Goal: Task Accomplishment & Management: Use online tool/utility

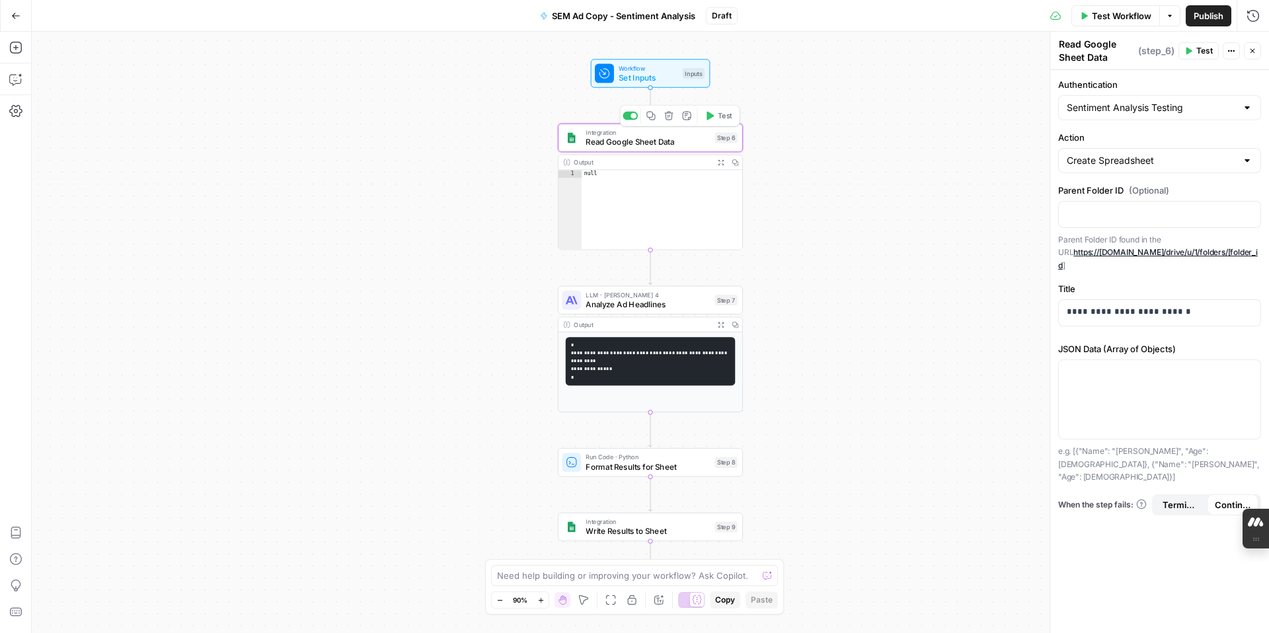
click at [710, 121] on button "Test" at bounding box center [718, 115] width 37 height 15
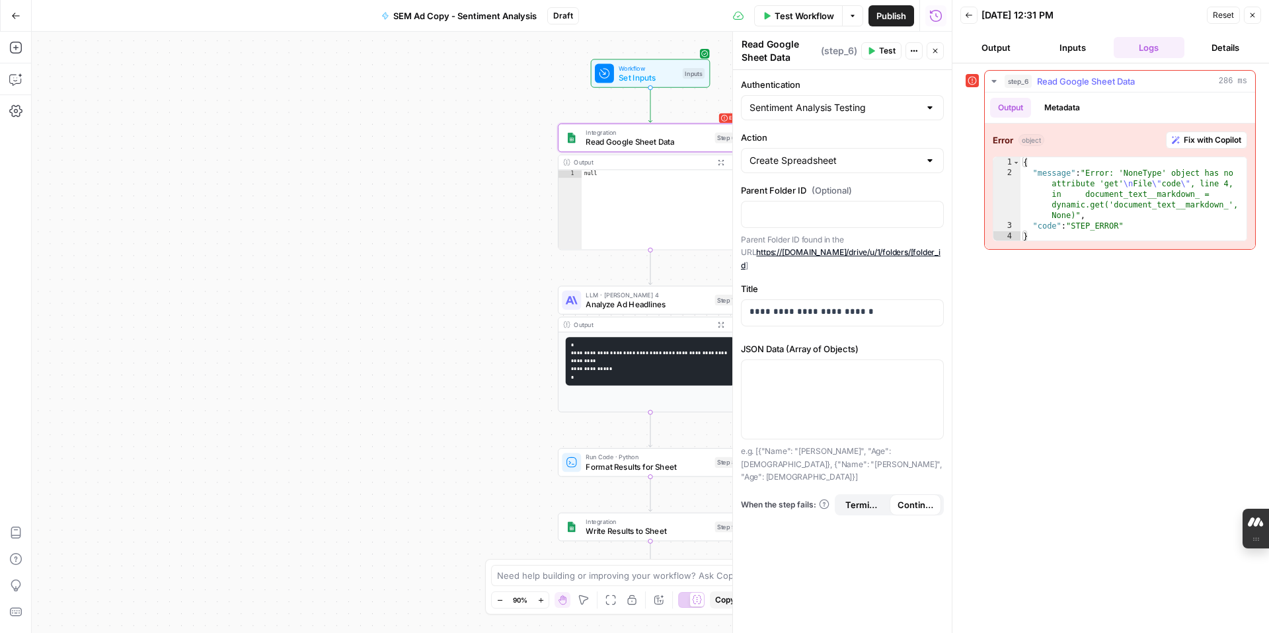
click at [1209, 141] on span "Fix with Copilot" at bounding box center [1211, 140] width 57 height 12
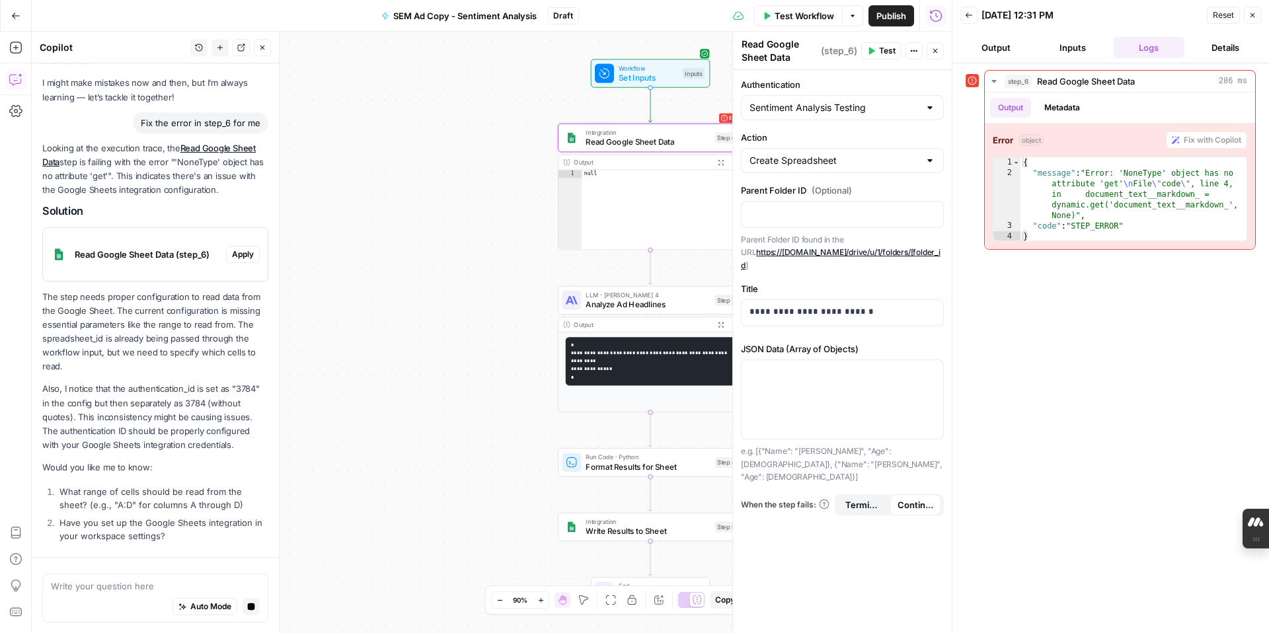
scroll to position [95, 0]
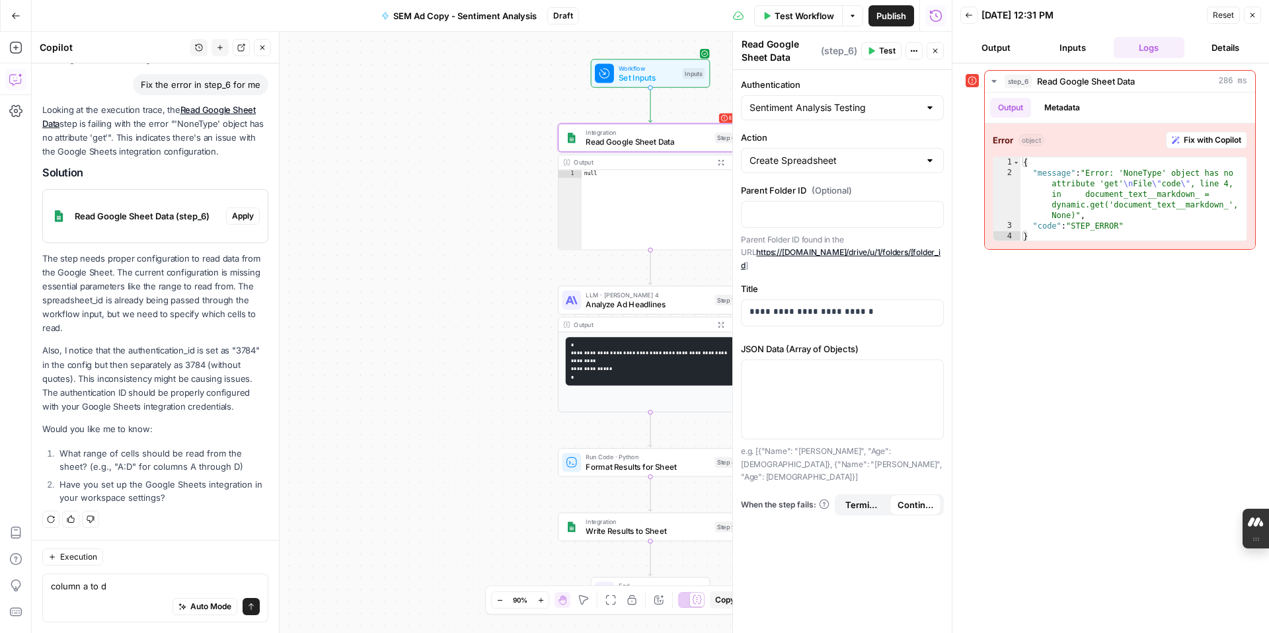
click at [48, 587] on div "column a to d column a to d Auto Mode Send" at bounding box center [155, 598] width 226 height 49
type textarea "column a to d1"
click at [251, 606] on icon "submit" at bounding box center [251, 607] width 8 height 8
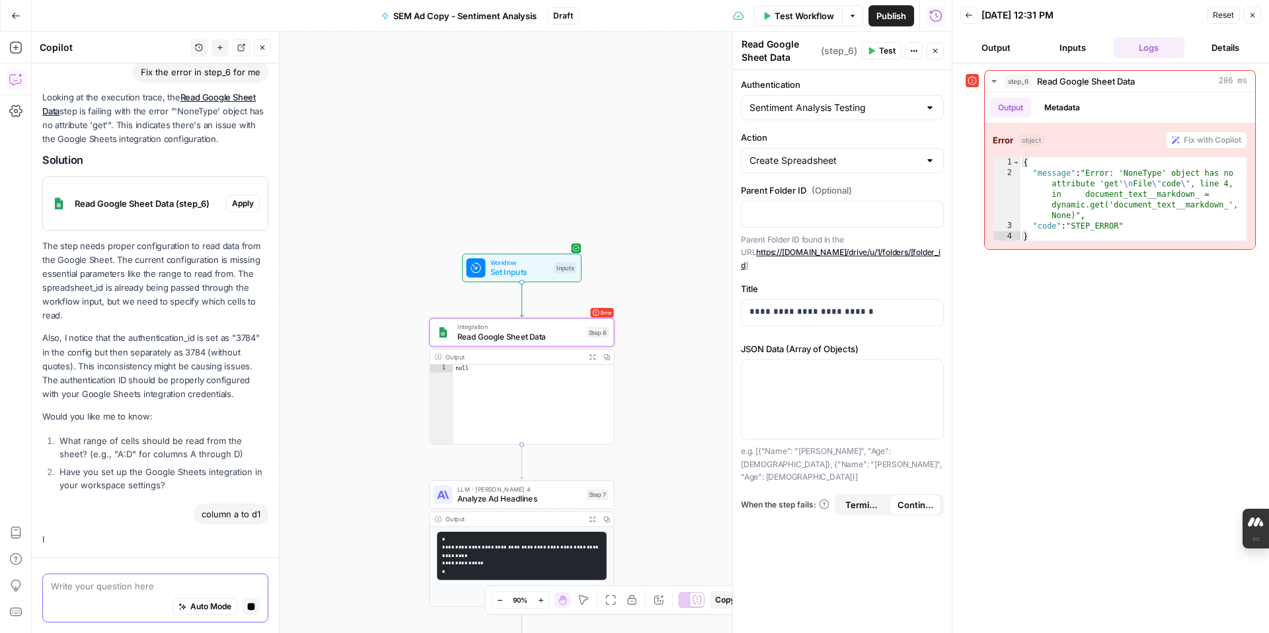
click at [241, 206] on span "Apply" at bounding box center [243, 204] width 22 height 12
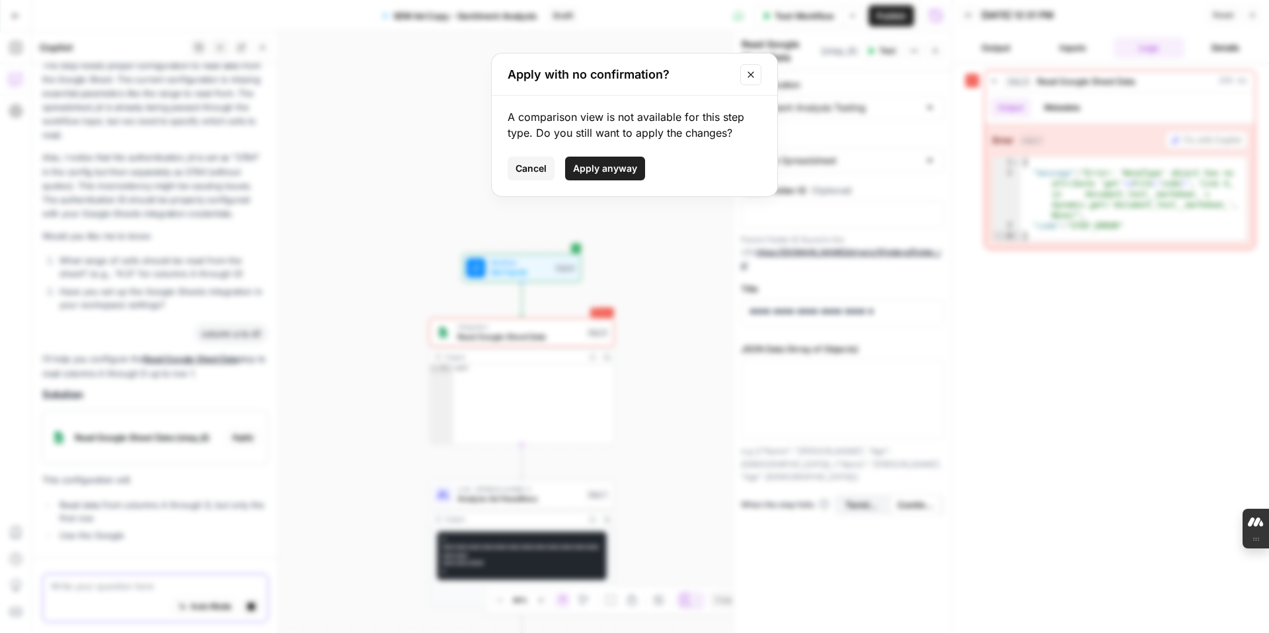
scroll to position [318, 0]
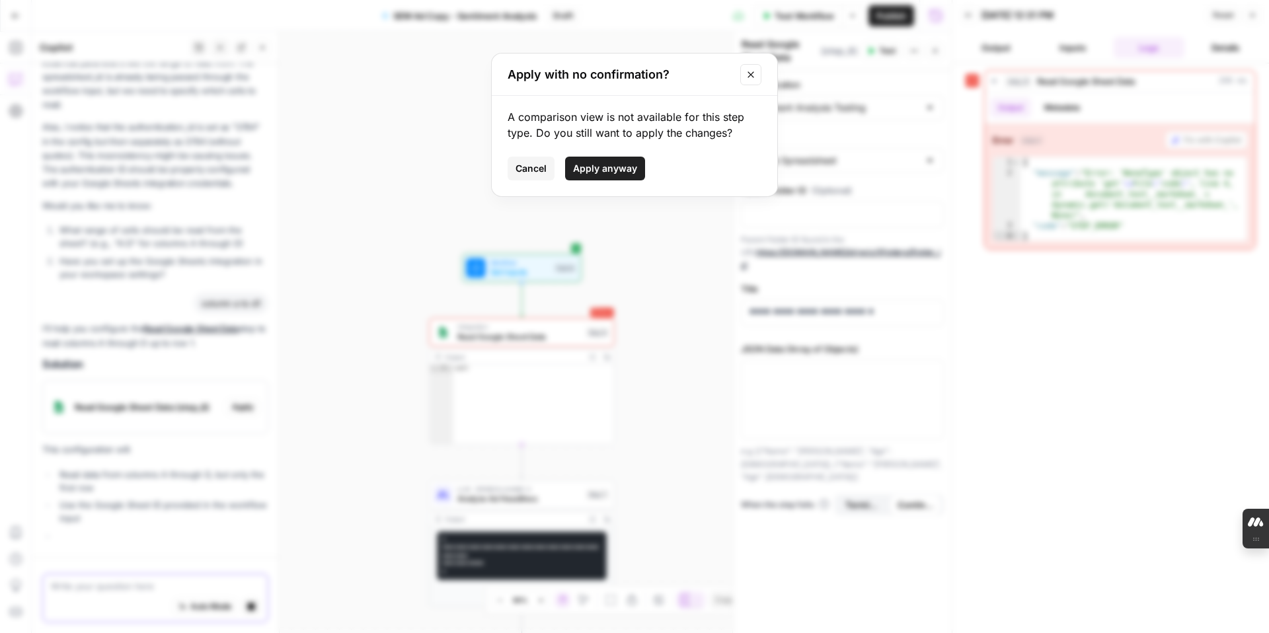
click at [748, 77] on icon "Close modal" at bounding box center [750, 74] width 11 height 11
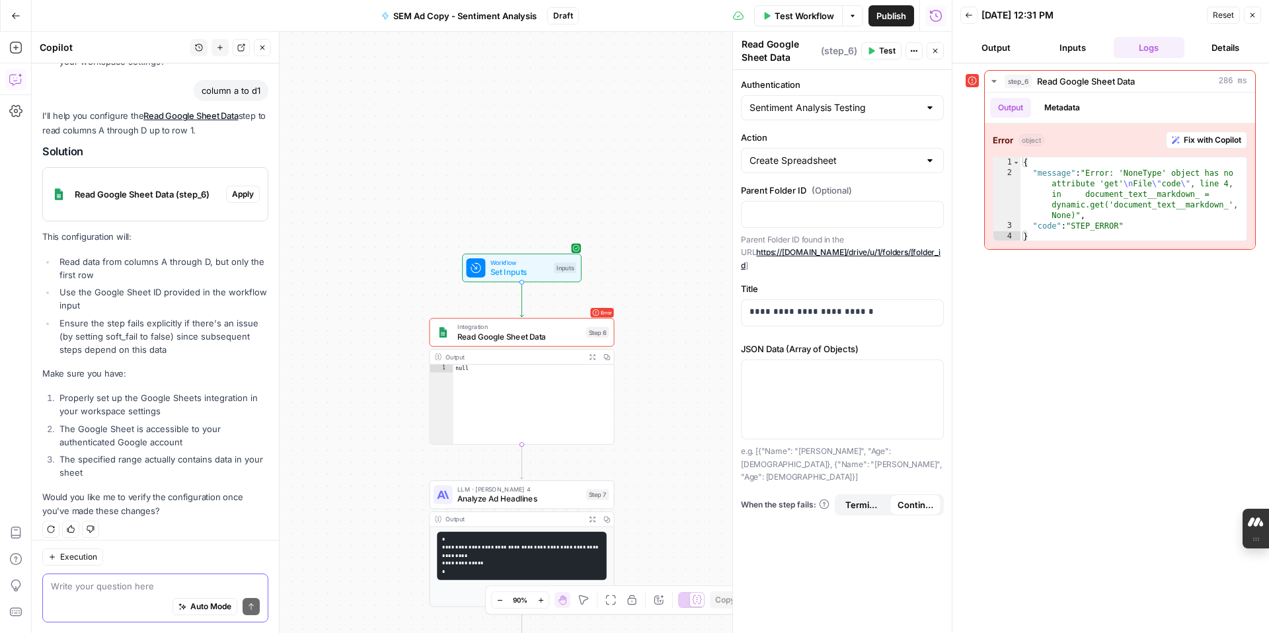
scroll to position [541, 0]
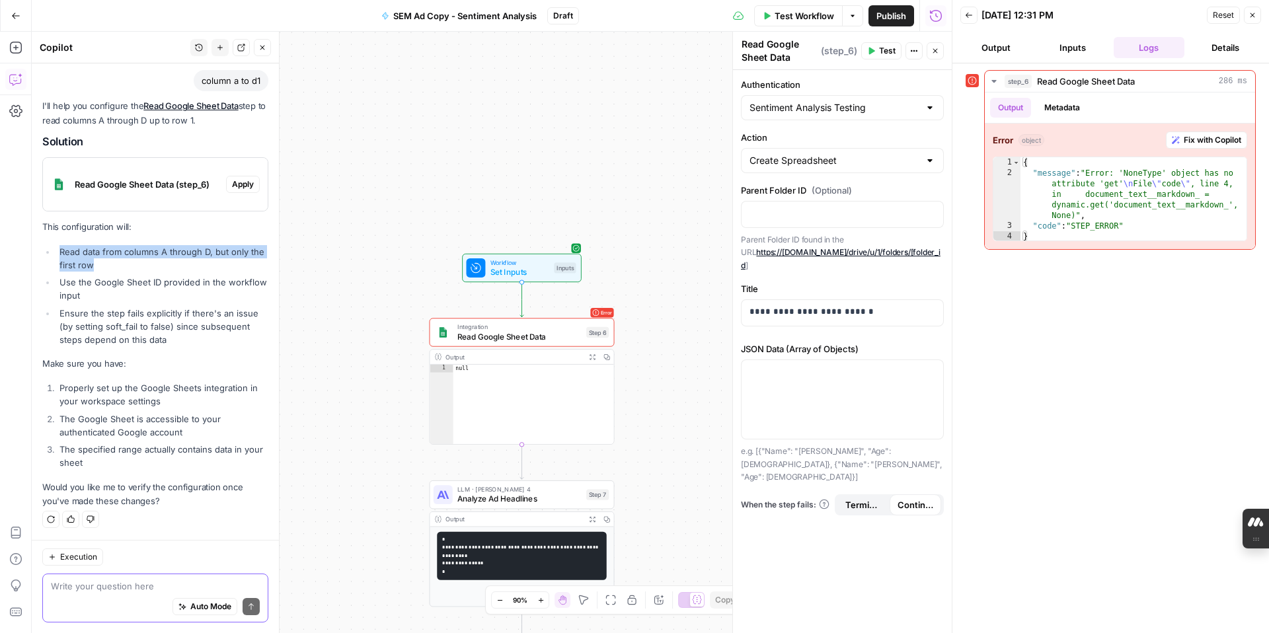
drag, startPoint x: 60, startPoint y: 252, endPoint x: 97, endPoint y: 264, distance: 38.7
click at [97, 264] on li "Read data from columns A through D, but only the first row" at bounding box center [162, 258] width 212 height 26
click at [87, 582] on textarea at bounding box center [155, 585] width 209 height 13
type textarea "how can it read the whole sheet?"
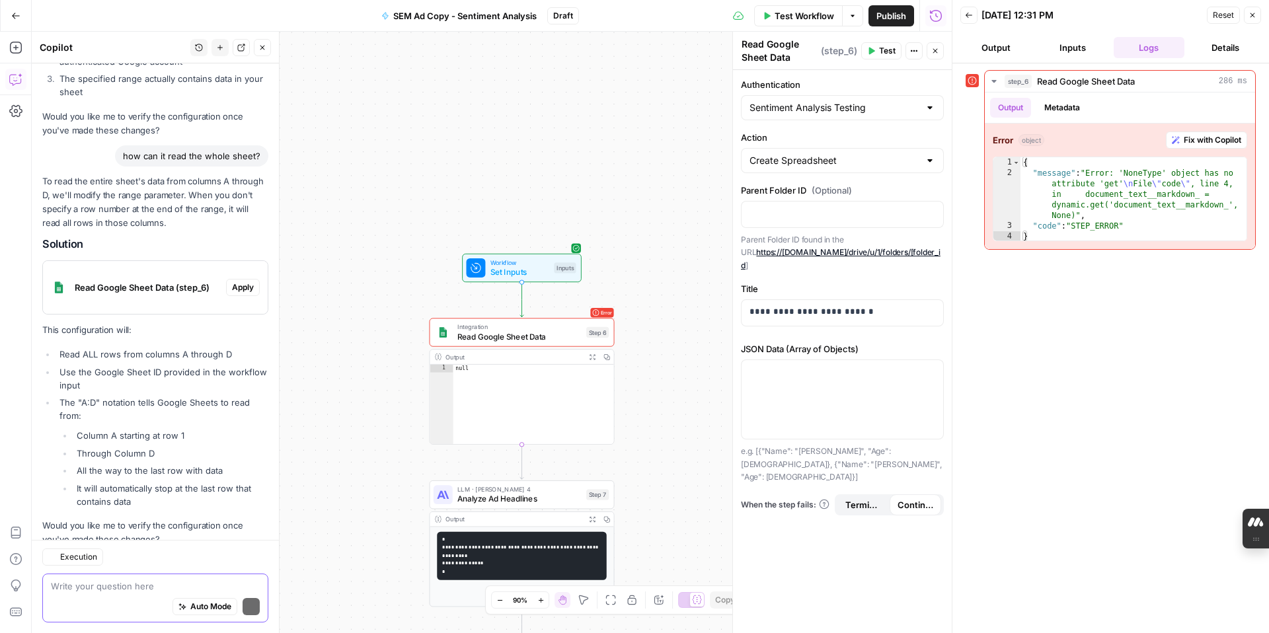
scroll to position [950, 0]
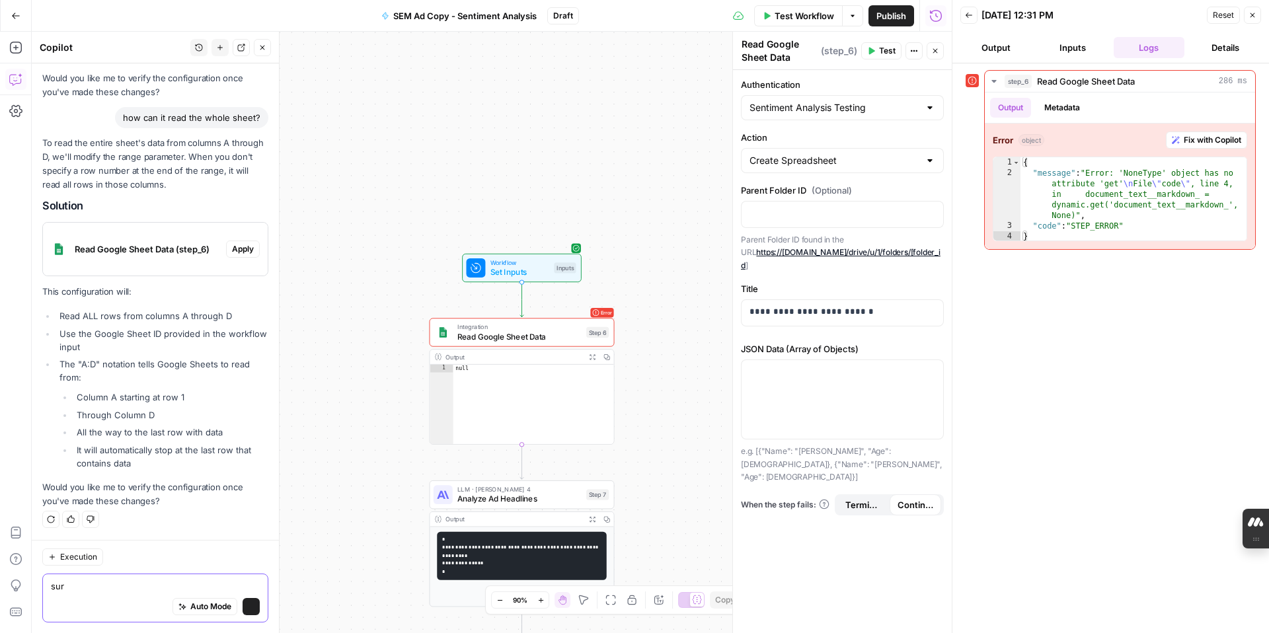
type textarea "sure"
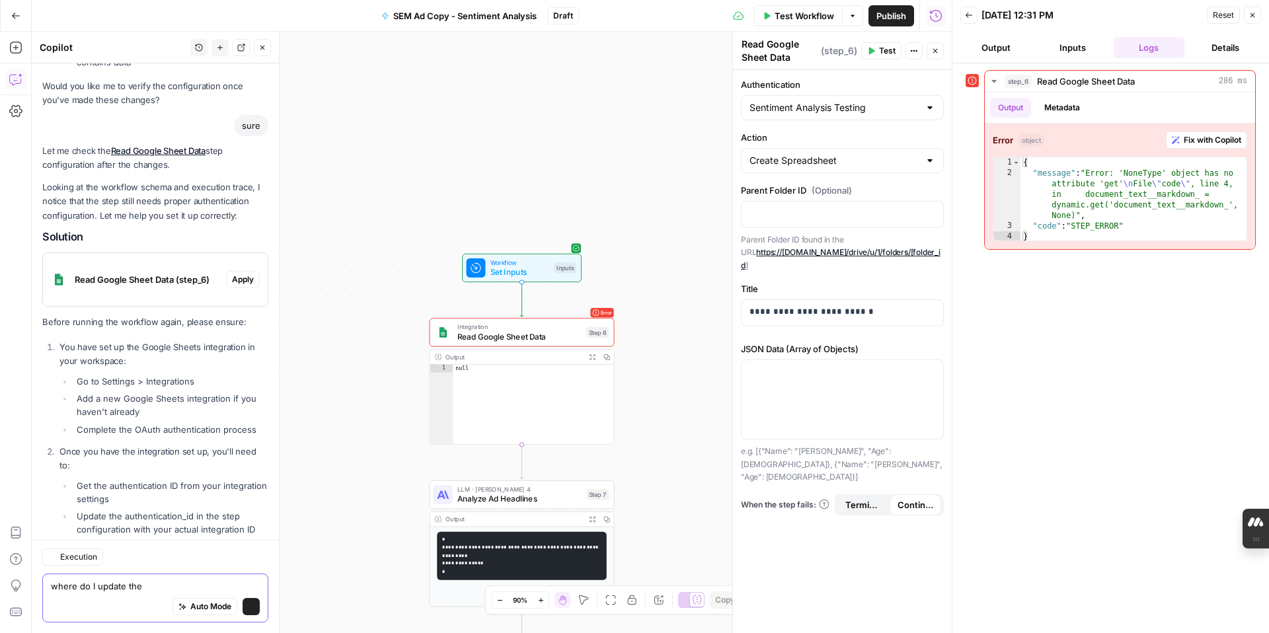
scroll to position [1390, 0]
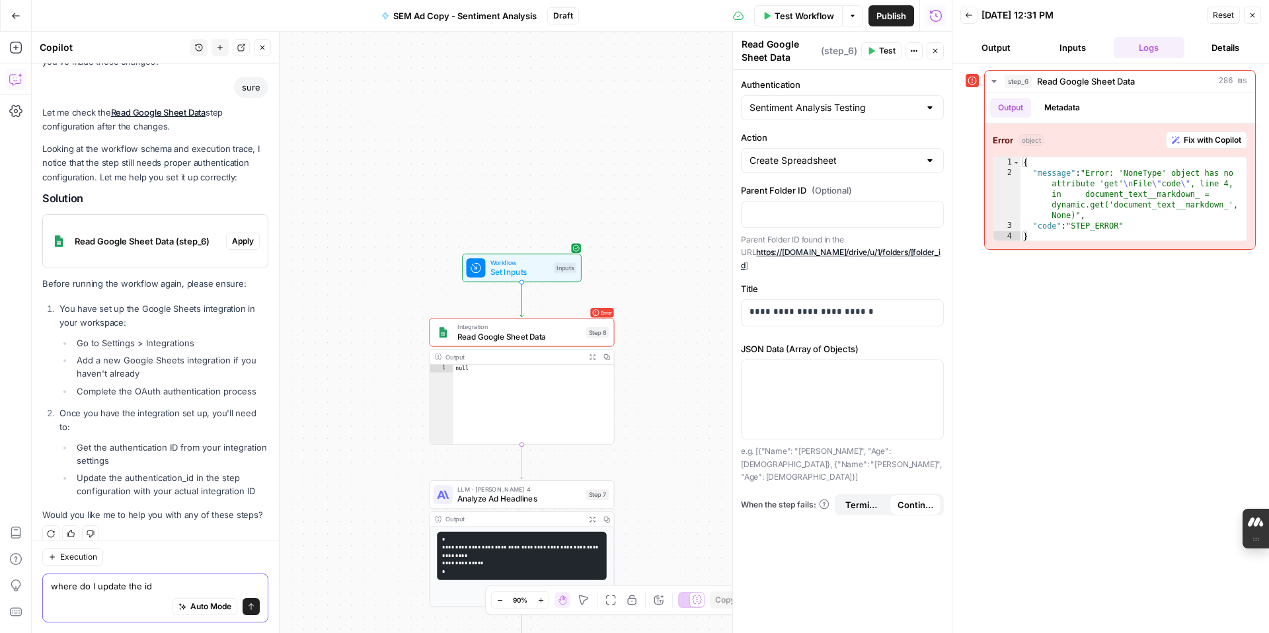
type textarea "where do I update the id?"
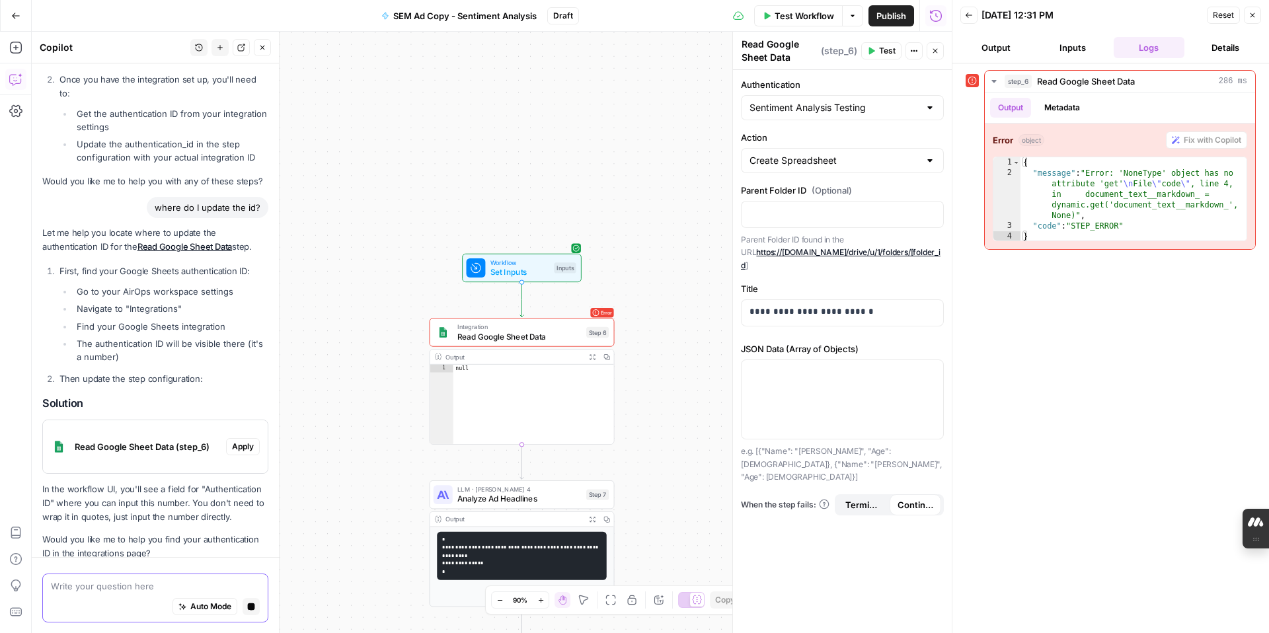
scroll to position [1762, 0]
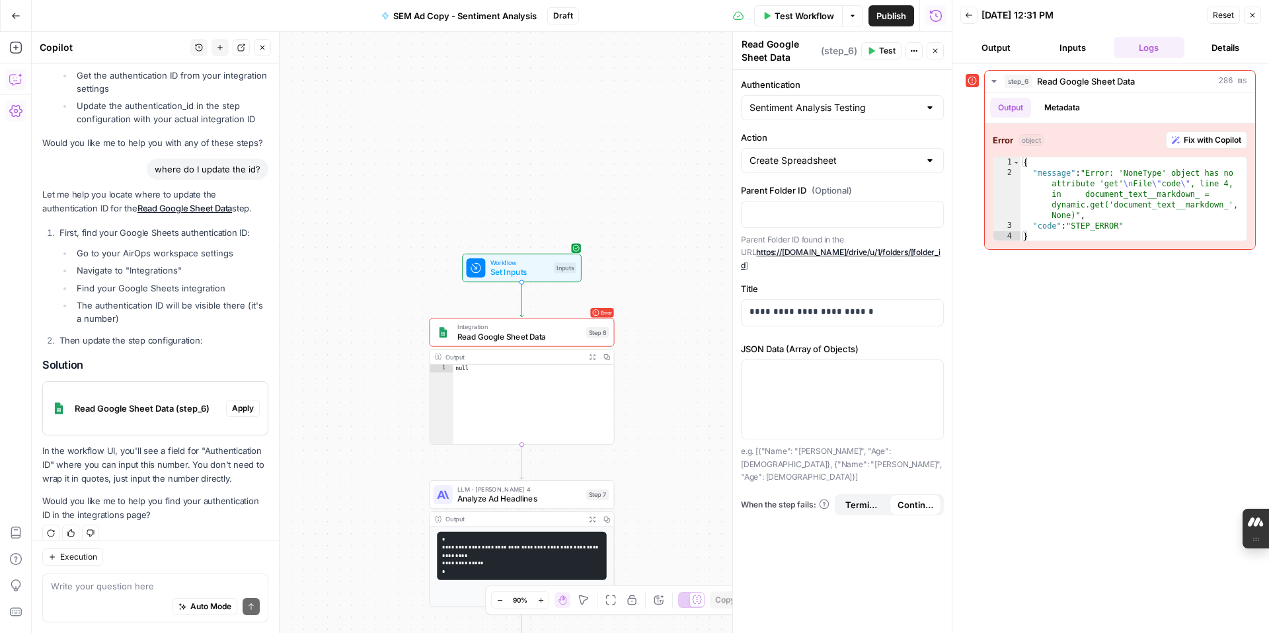
click at [13, 113] on icon "button" at bounding box center [15, 110] width 13 height 13
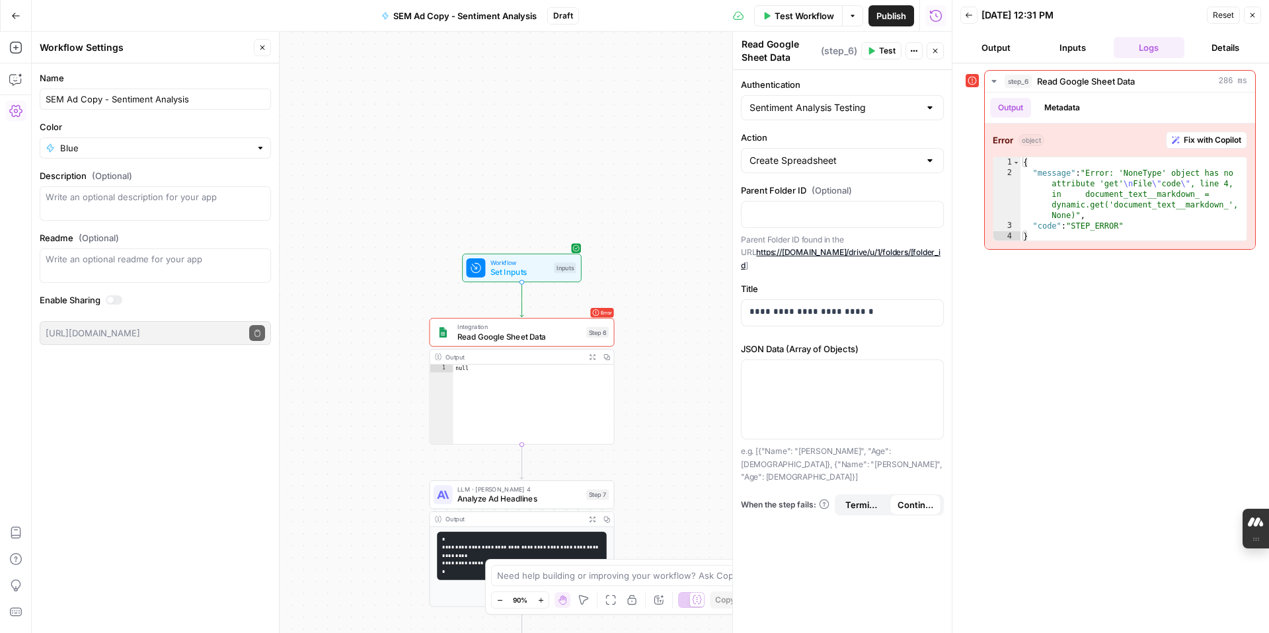
click at [11, 17] on icon "button" at bounding box center [15, 15] width 9 height 9
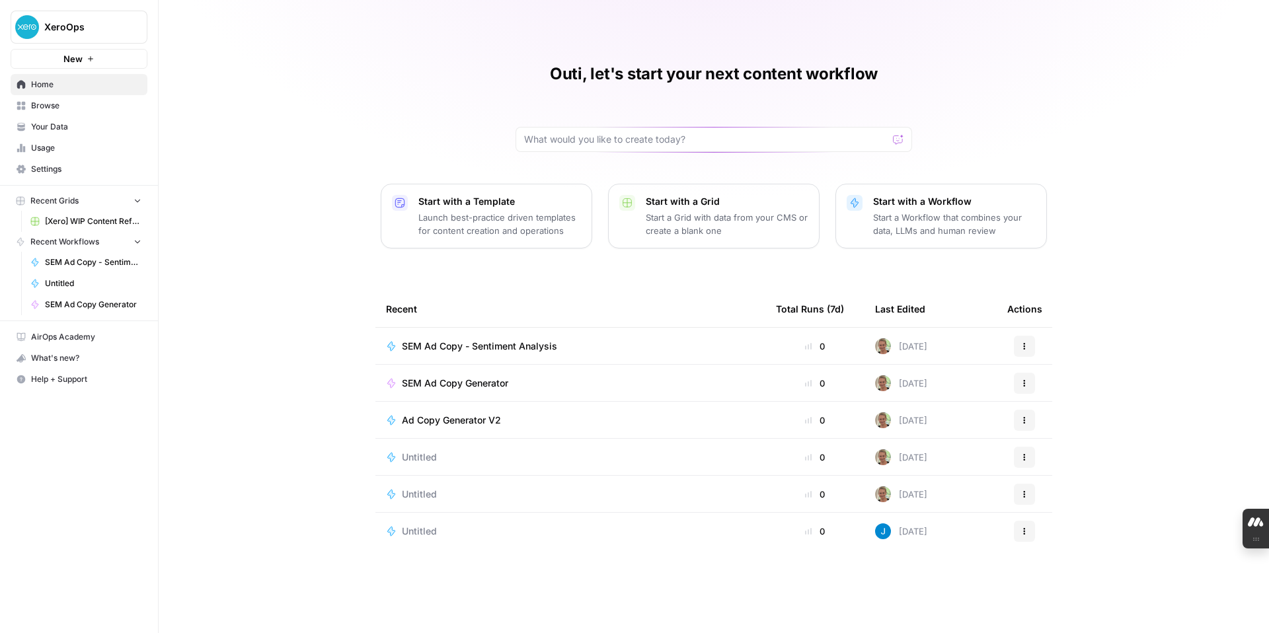
click at [54, 172] on span "Settings" at bounding box center [86, 169] width 110 height 12
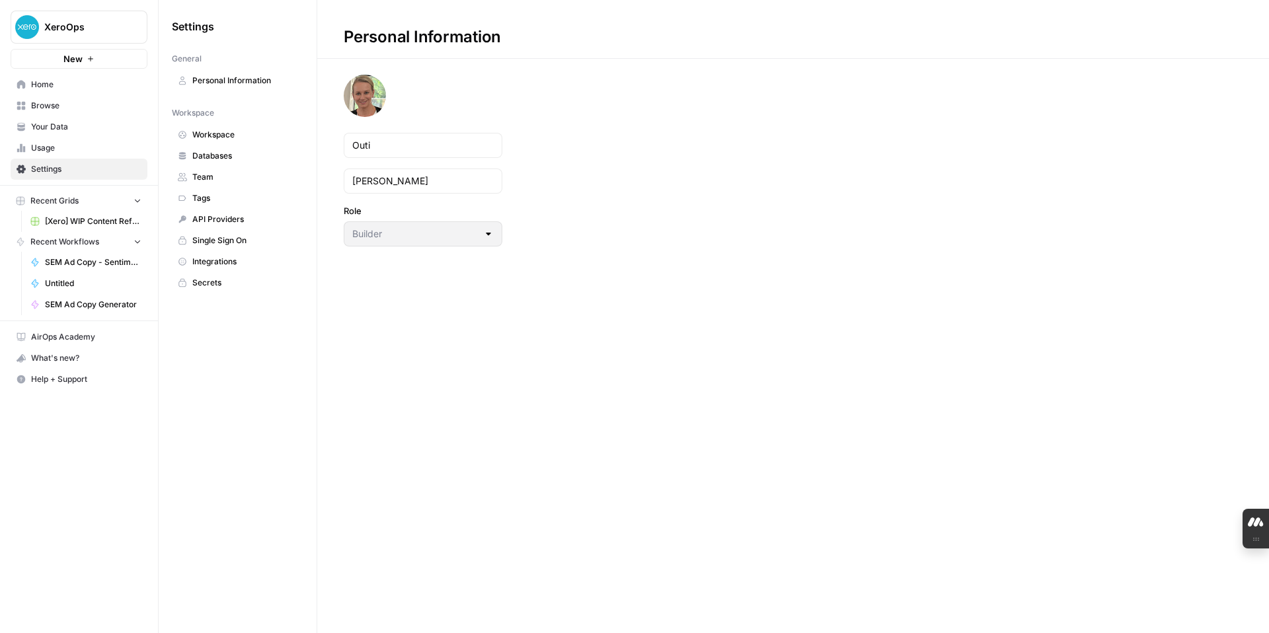
click at [217, 263] on span "Integrations" at bounding box center [244, 262] width 105 height 12
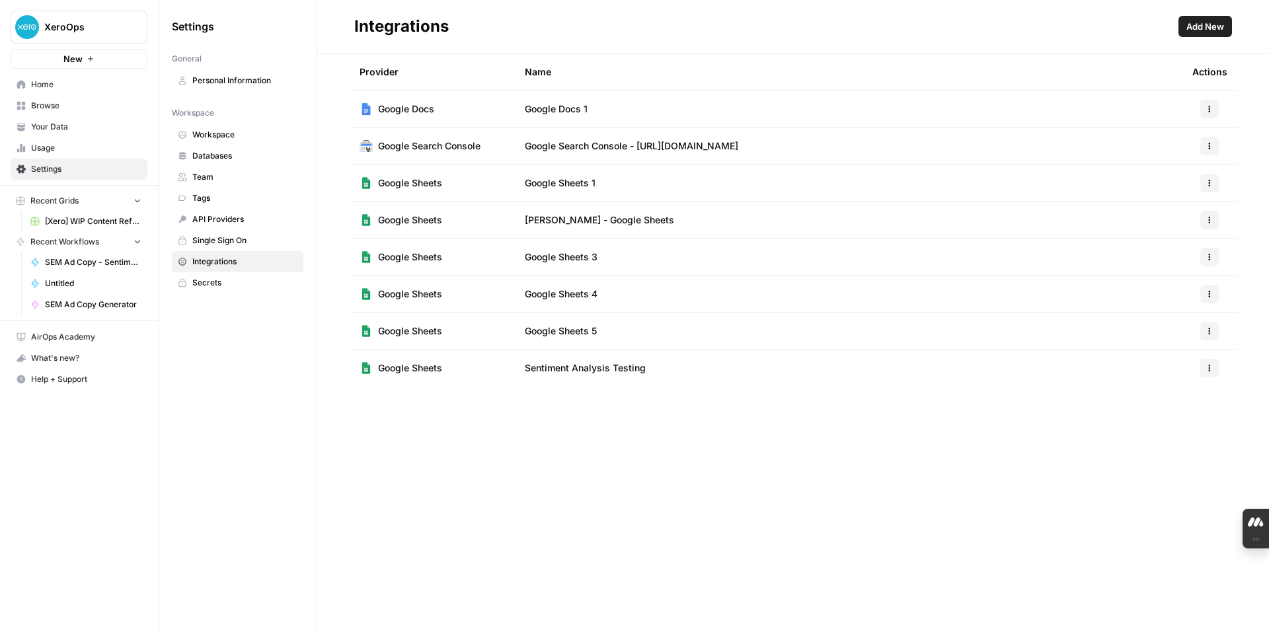
click at [1209, 370] on icon "button" at bounding box center [1210, 371] width 2 height 2
click at [1181, 395] on span "Edit" at bounding box center [1181, 397] width 42 height 13
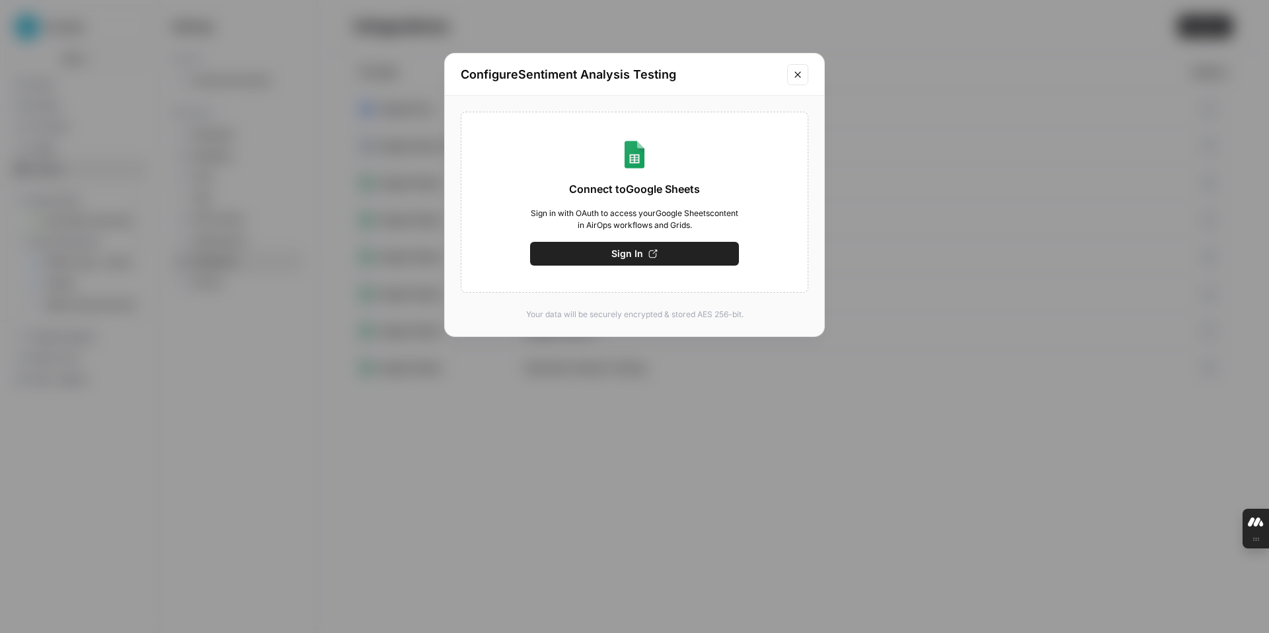
click at [655, 249] on icon "button" at bounding box center [652, 253] width 9 height 9
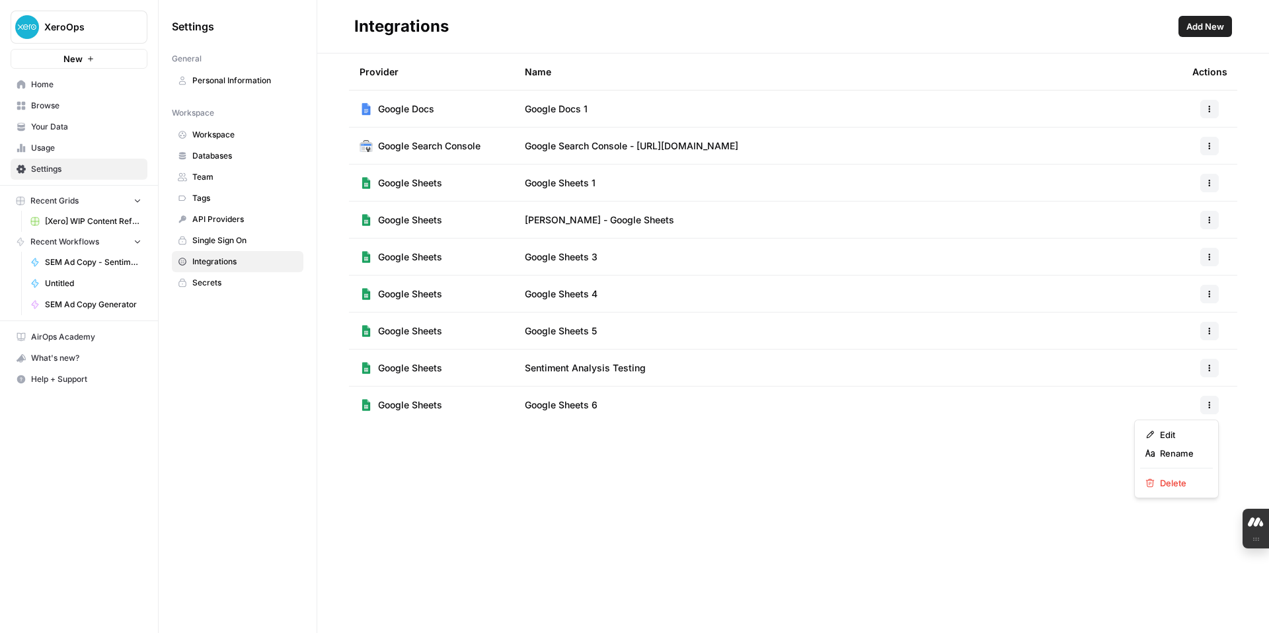
click at [1209, 405] on icon "button" at bounding box center [1210, 405] width 2 height 2
click at [1179, 486] on span "Delete" at bounding box center [1181, 482] width 42 height 13
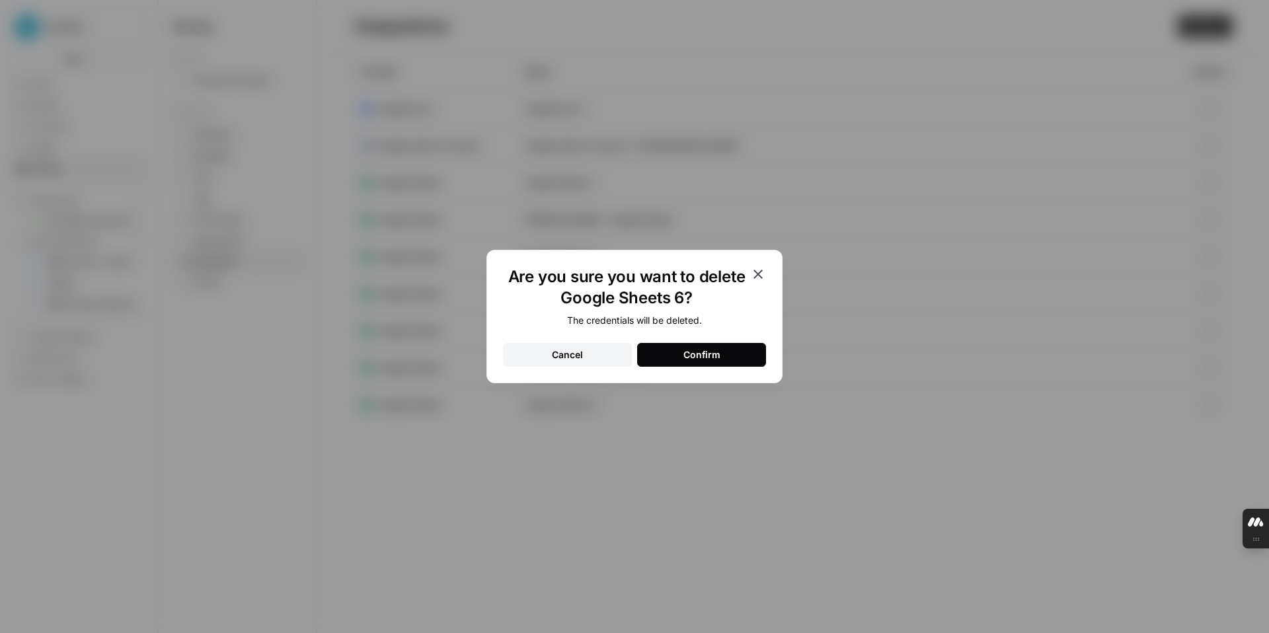
click at [708, 355] on div "Confirm" at bounding box center [701, 354] width 37 height 13
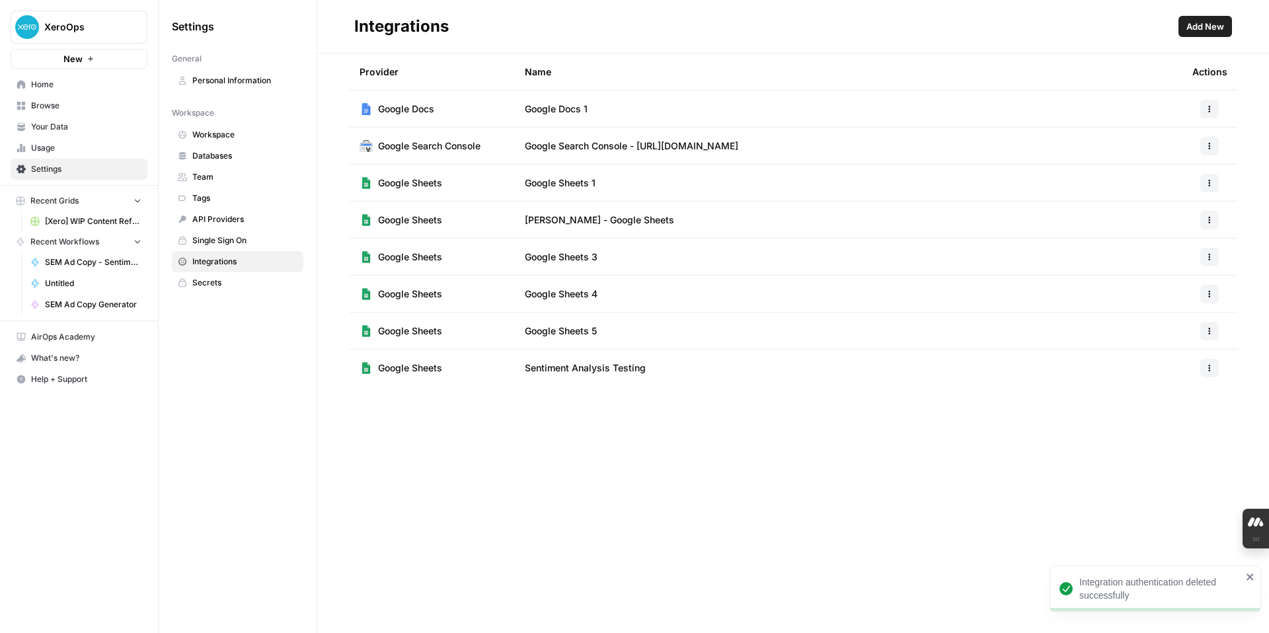
click at [1209, 252] on button "button" at bounding box center [1209, 257] width 19 height 19
click at [1178, 336] on span "Delete" at bounding box center [1181, 334] width 42 height 13
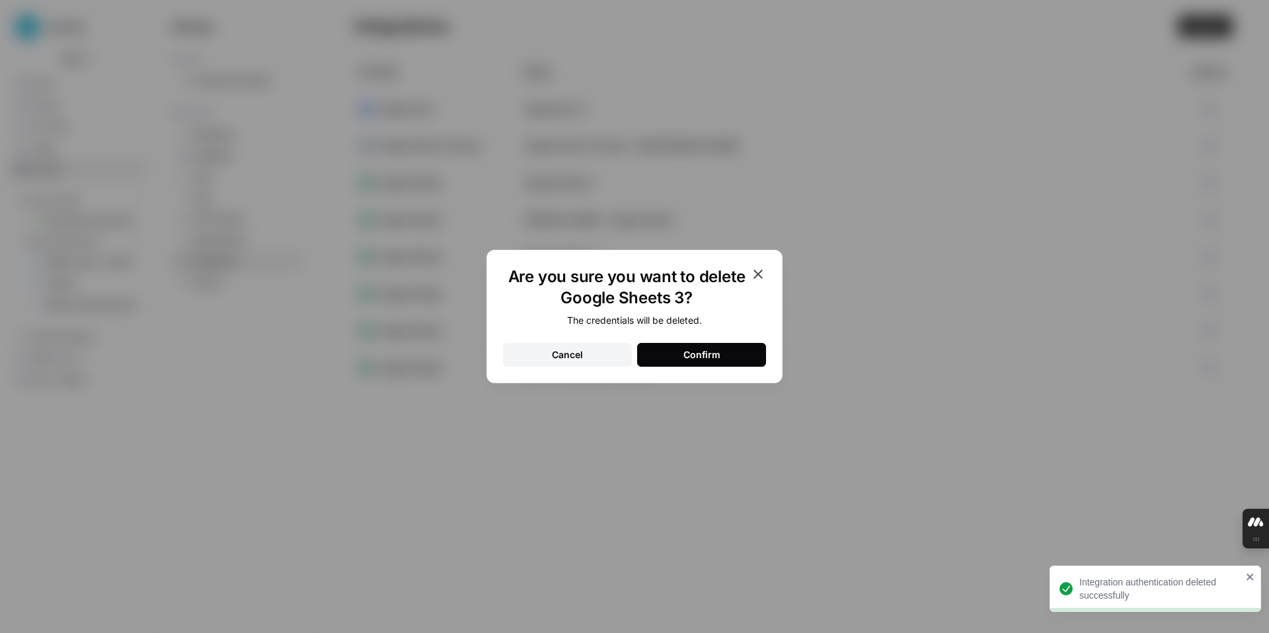
click at [687, 354] on div "Confirm" at bounding box center [701, 354] width 37 height 13
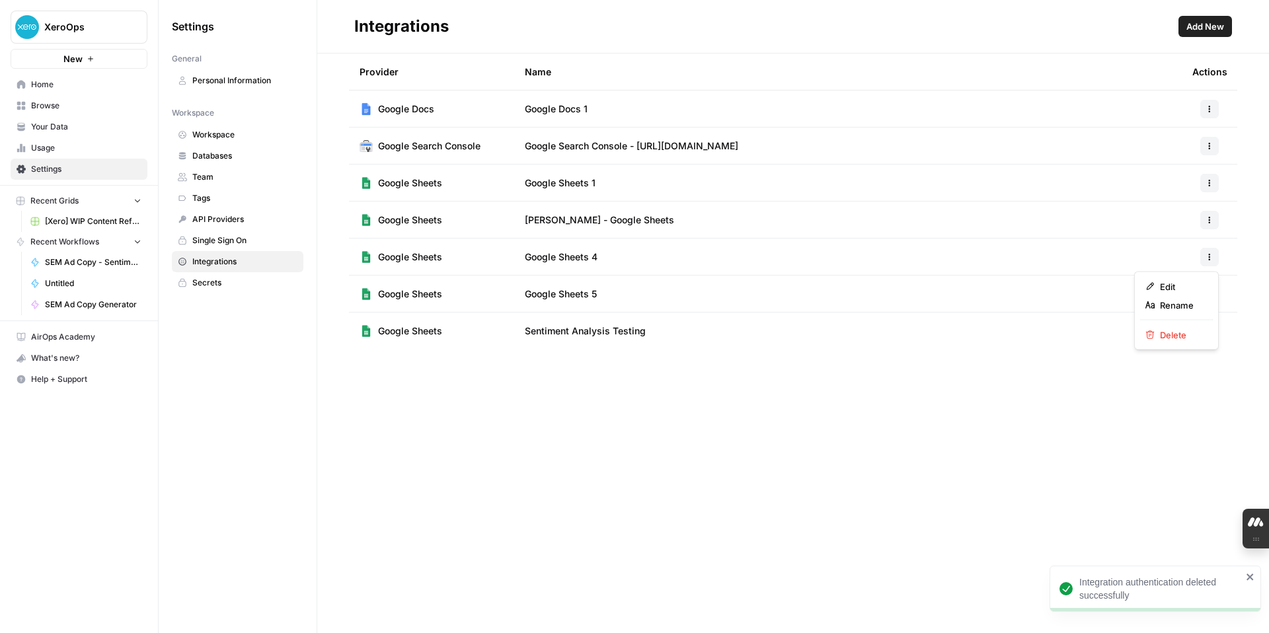
click at [1204, 261] on button "button" at bounding box center [1209, 257] width 19 height 19
click at [1175, 343] on button "Delete" at bounding box center [1176, 335] width 73 height 19
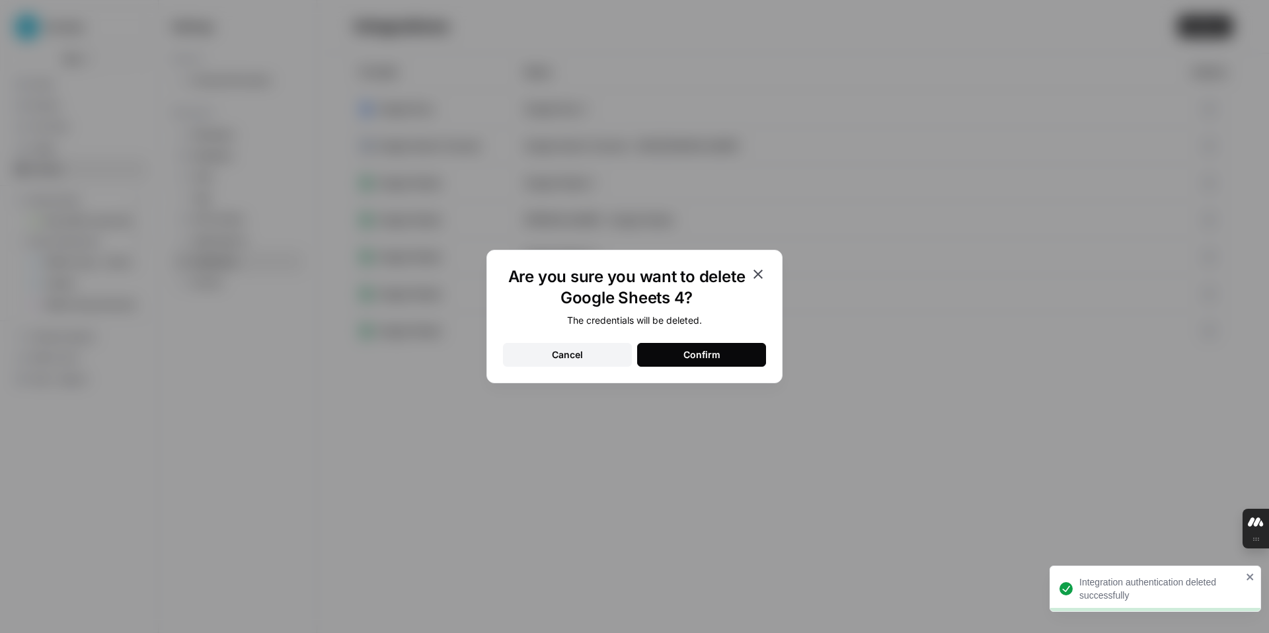
click at [726, 348] on button "Confirm" at bounding box center [701, 355] width 129 height 24
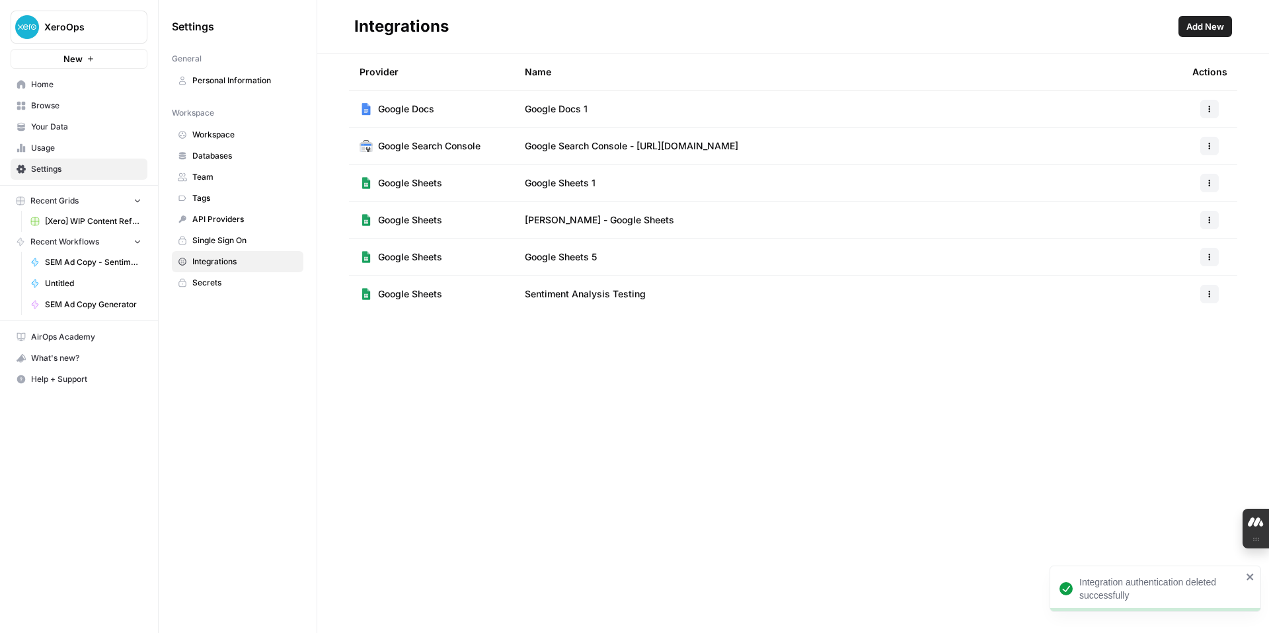
click at [52, 87] on span "Home" at bounding box center [86, 85] width 110 height 12
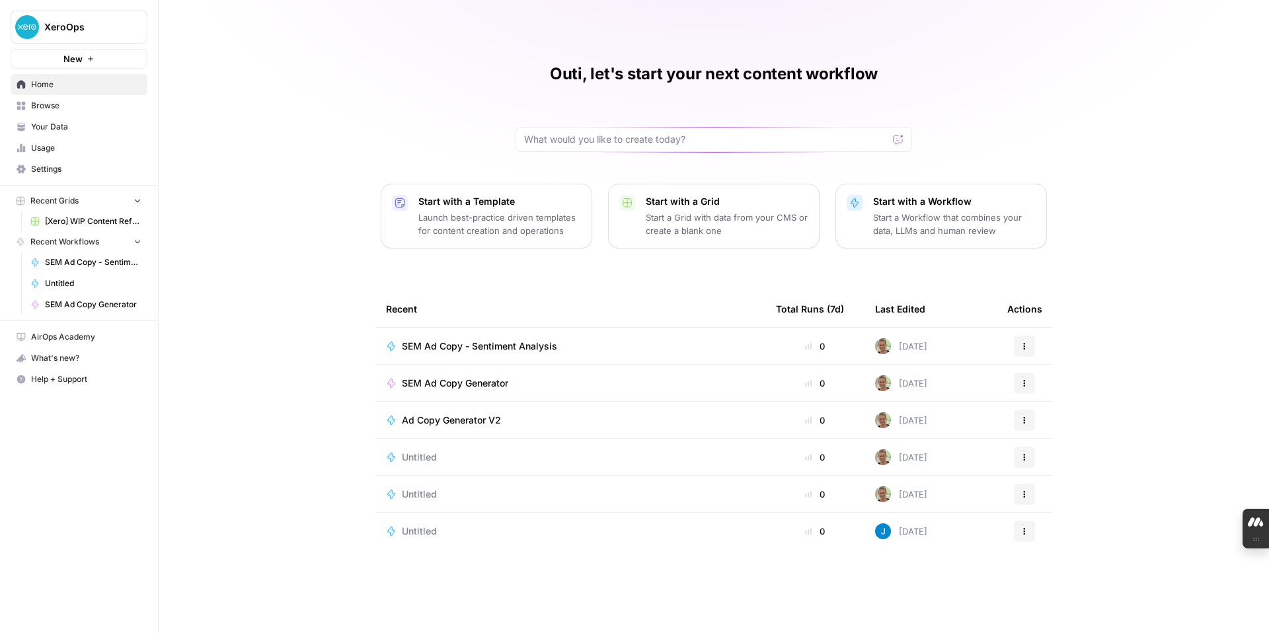
click at [457, 344] on span "SEM Ad Copy - Sentiment Analysis" at bounding box center [479, 346] width 155 height 13
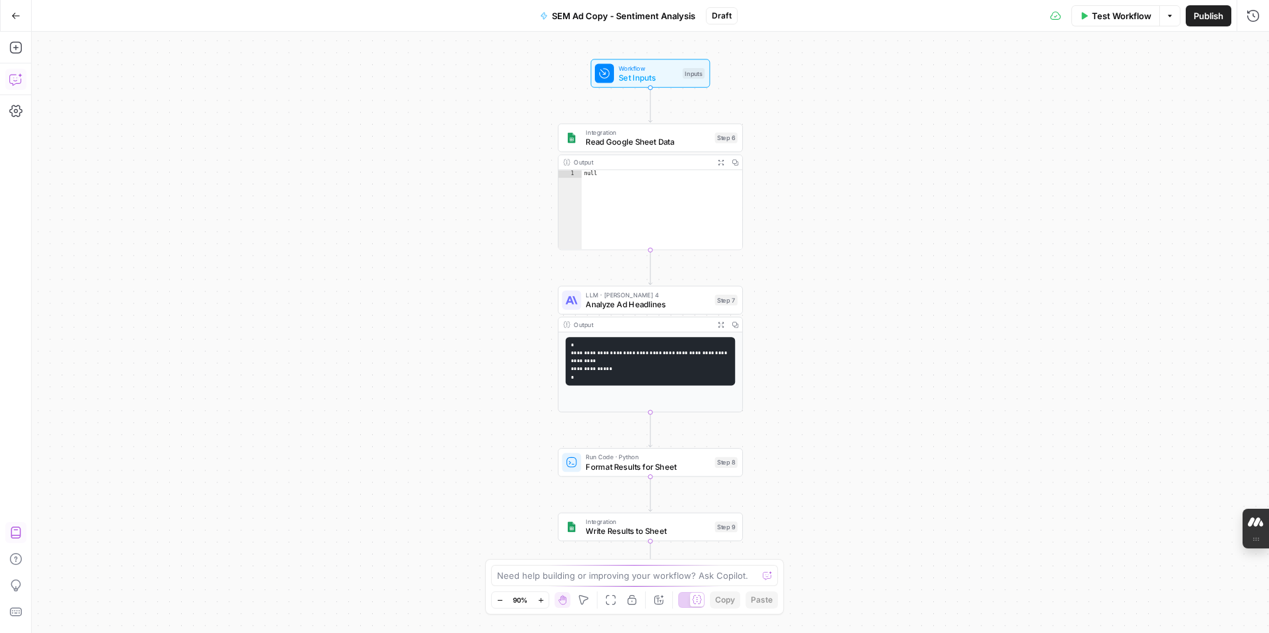
click at [19, 81] on icon "button" at bounding box center [15, 79] width 13 height 13
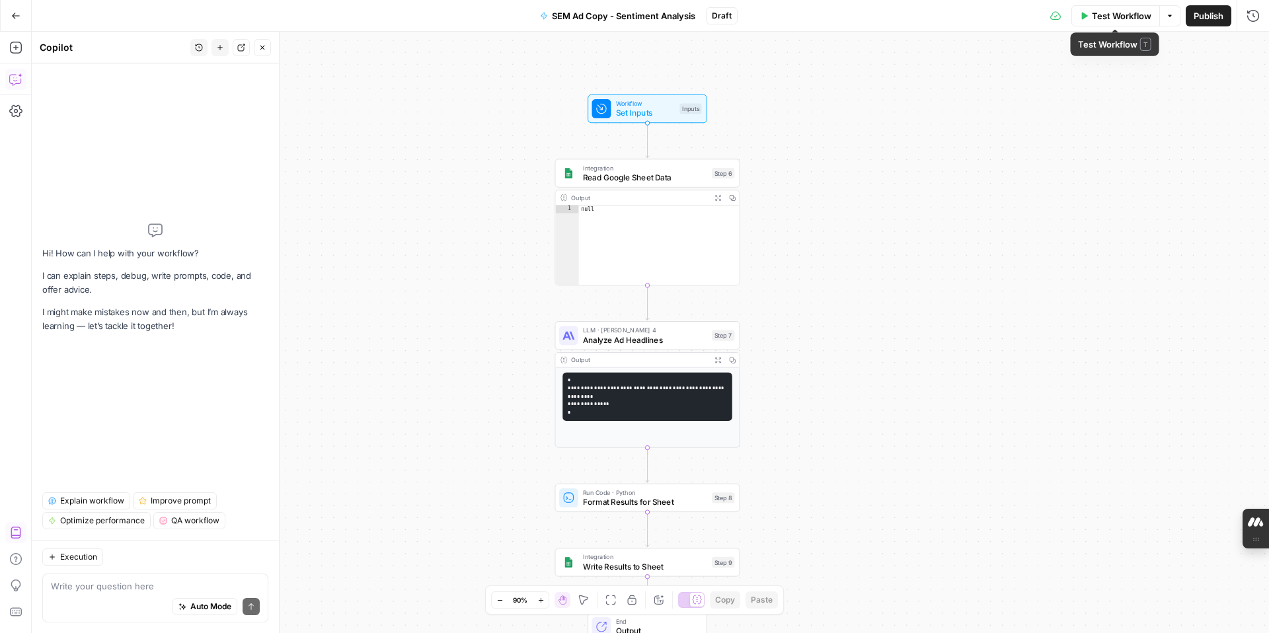
click at [1084, 19] on icon "button" at bounding box center [1084, 16] width 8 height 8
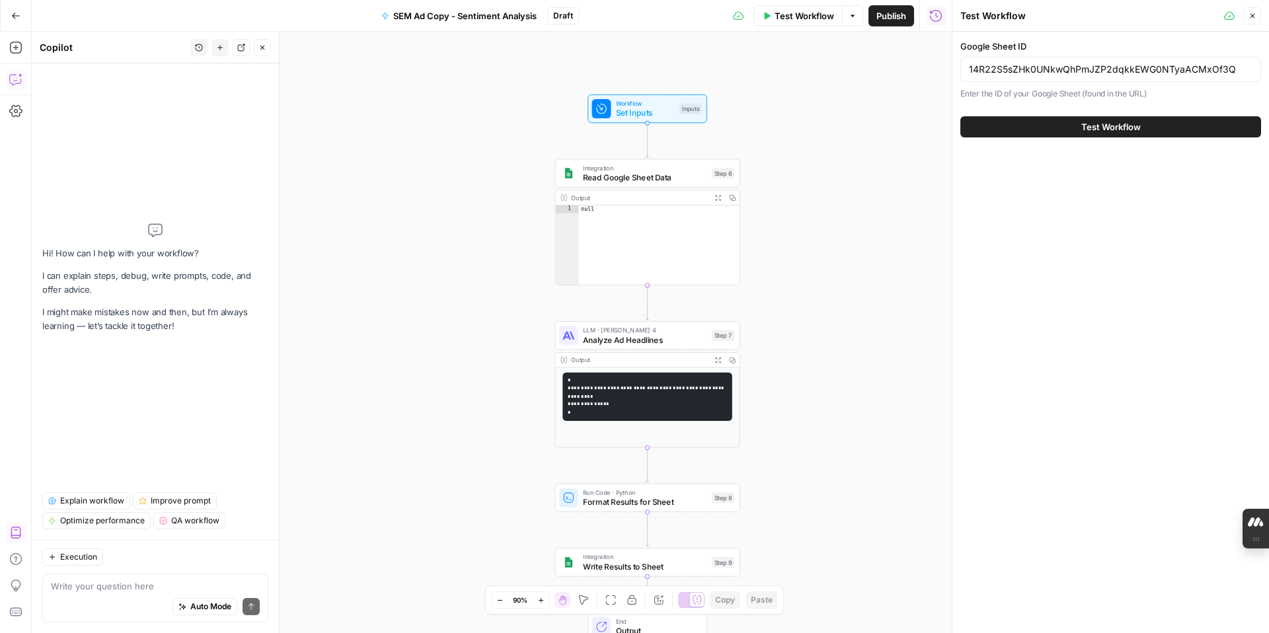
click at [1062, 124] on button "Test Workflow" at bounding box center [1110, 126] width 301 height 21
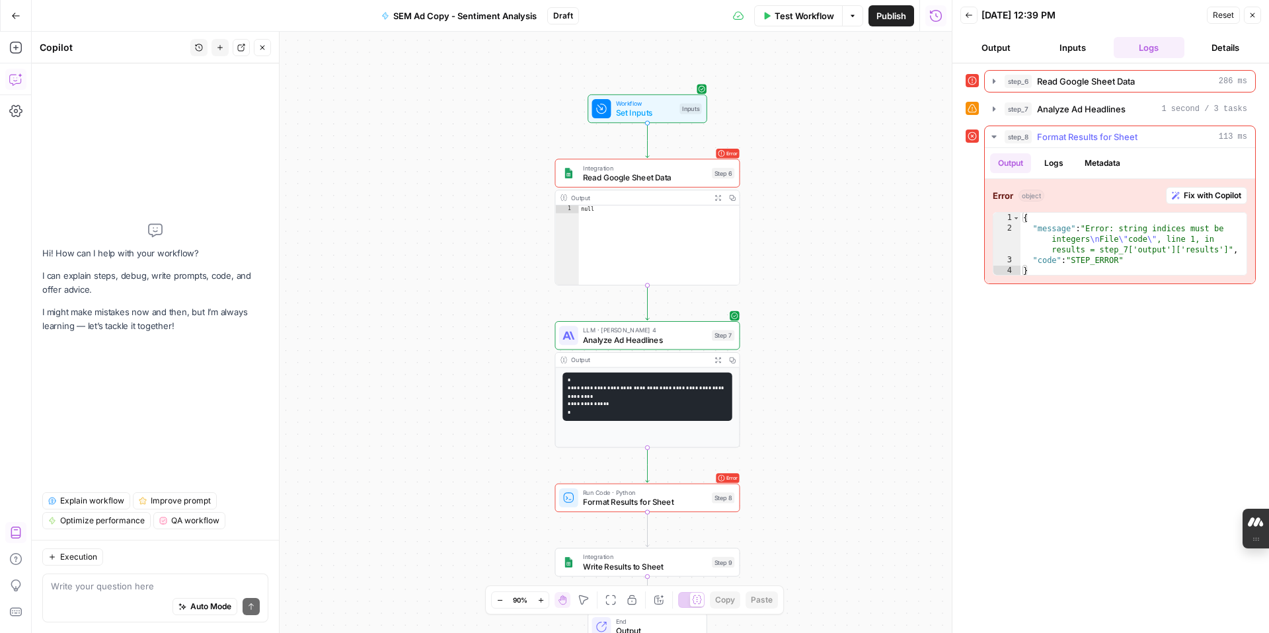
click at [1207, 197] on span "Fix with Copilot" at bounding box center [1211, 196] width 57 height 12
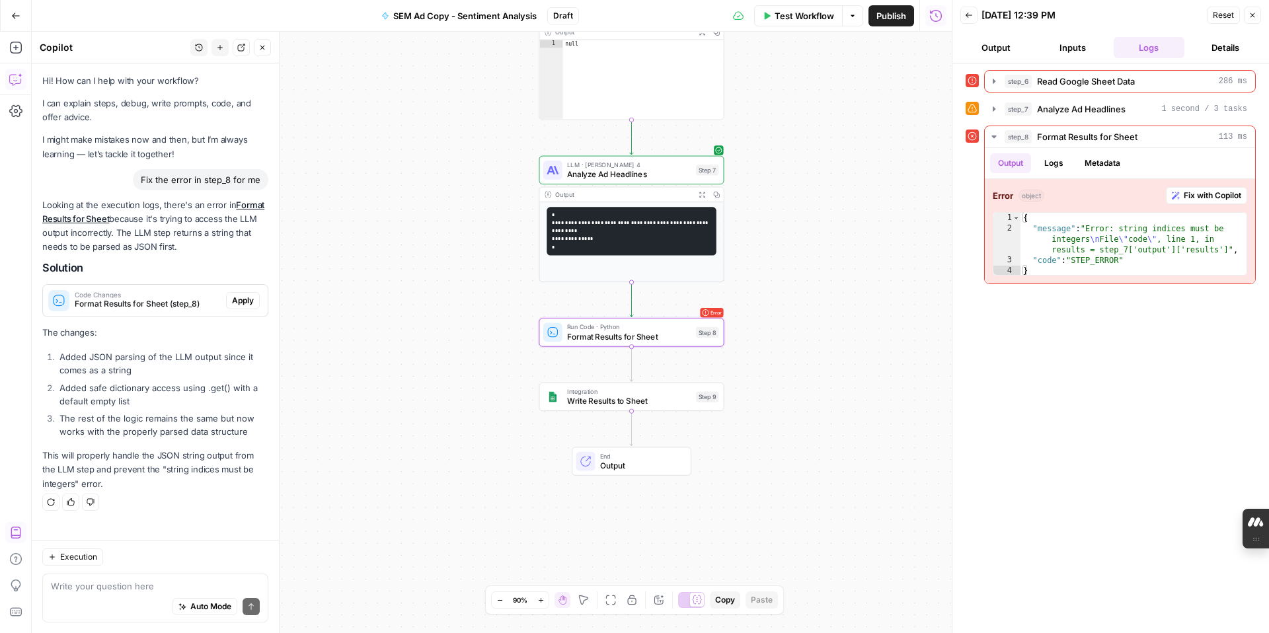
click at [242, 297] on span "Apply" at bounding box center [243, 301] width 22 height 12
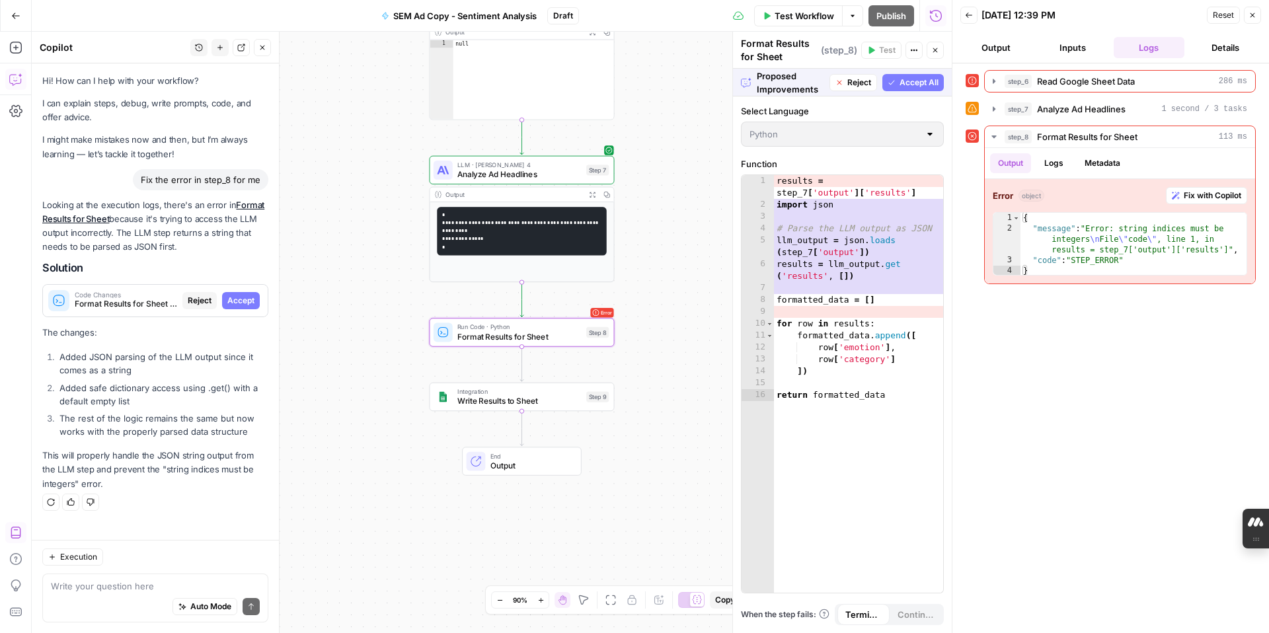
click at [248, 303] on span "Accept" at bounding box center [240, 301] width 27 height 12
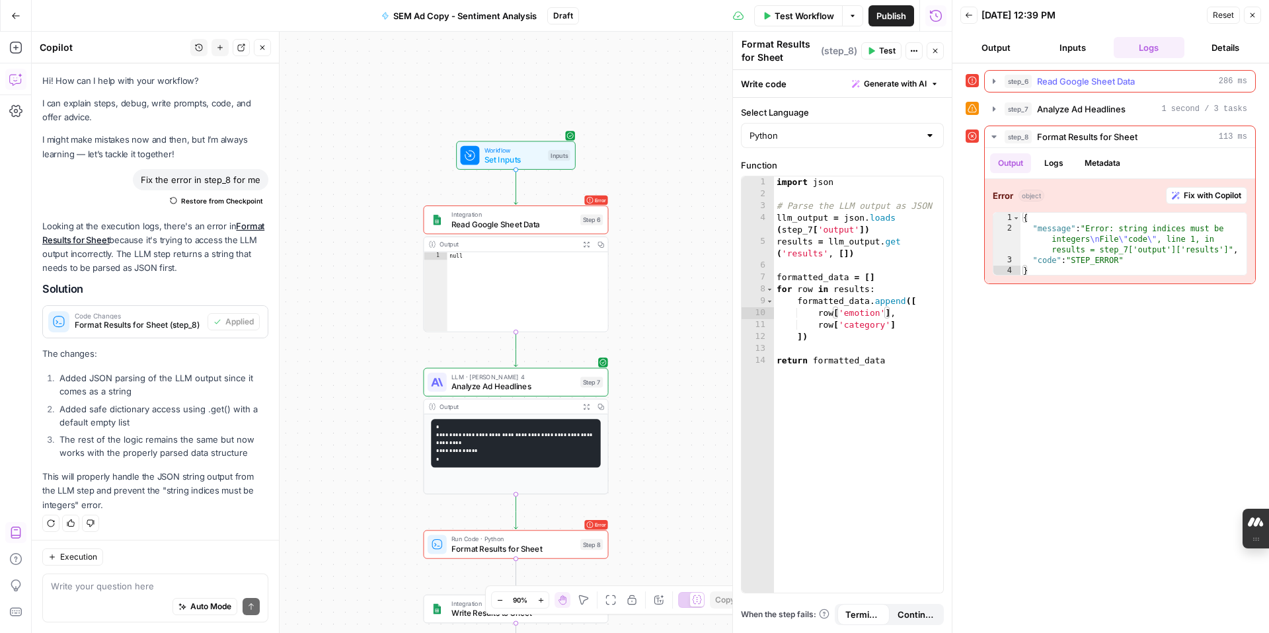
click at [1043, 81] on span "Read Google Sheet Data" at bounding box center [1086, 81] width 98 height 13
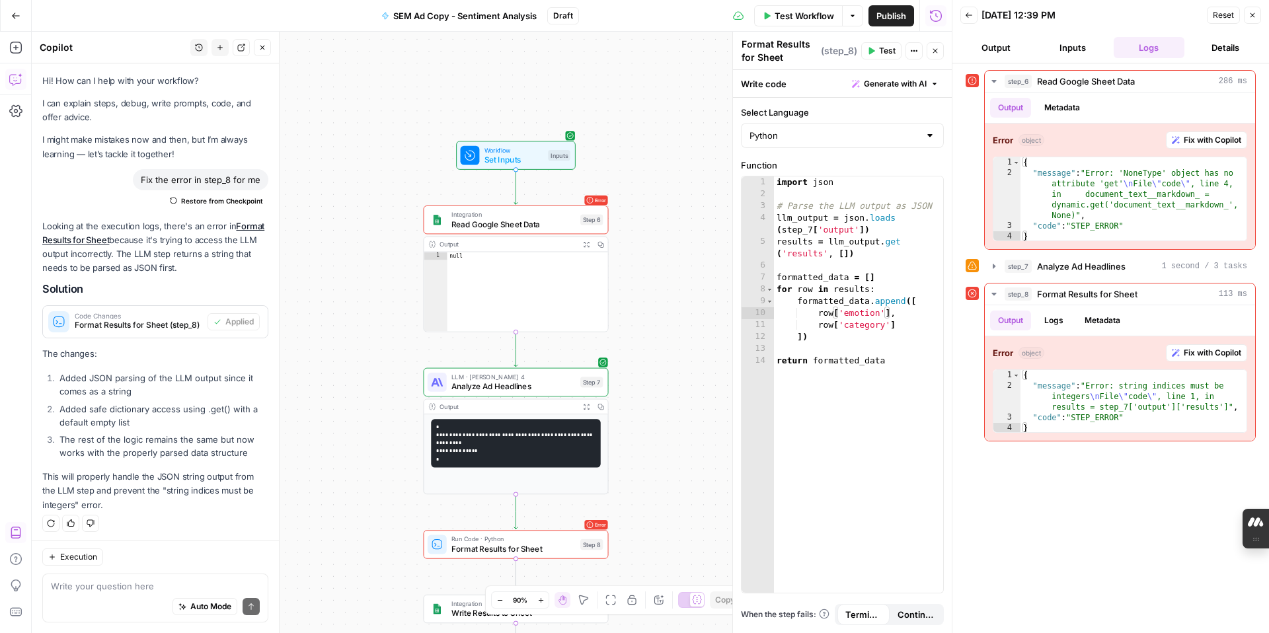
click at [971, 14] on icon "button" at bounding box center [969, 15] width 8 height 8
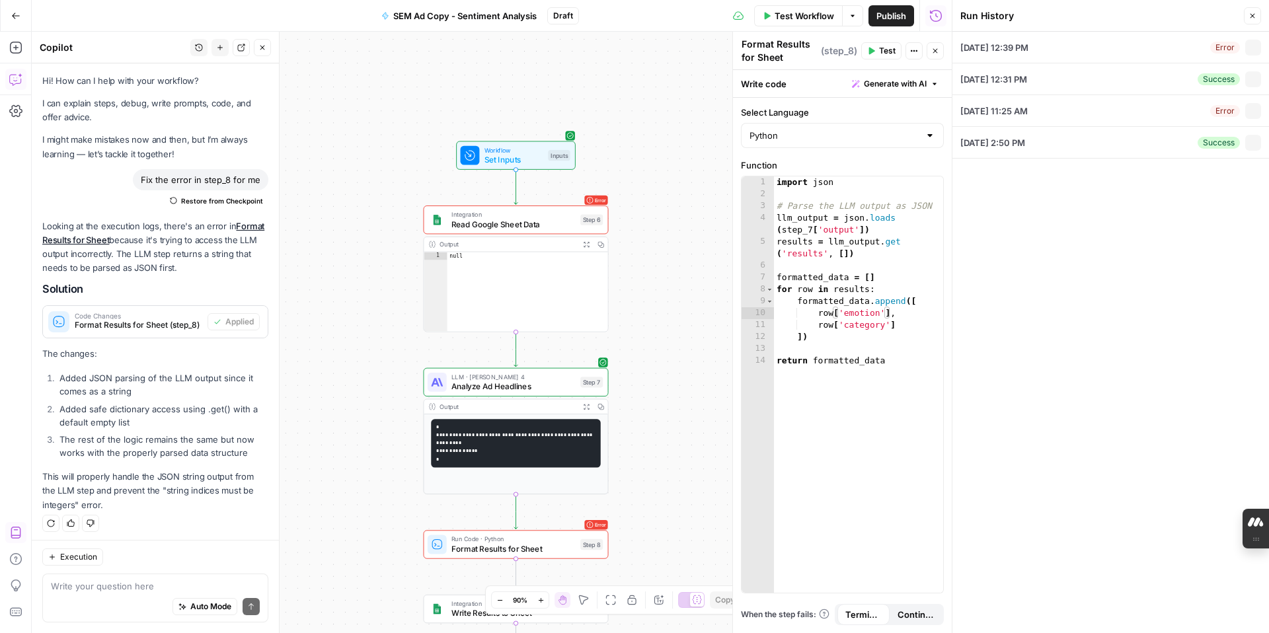
scroll to position [4, 0]
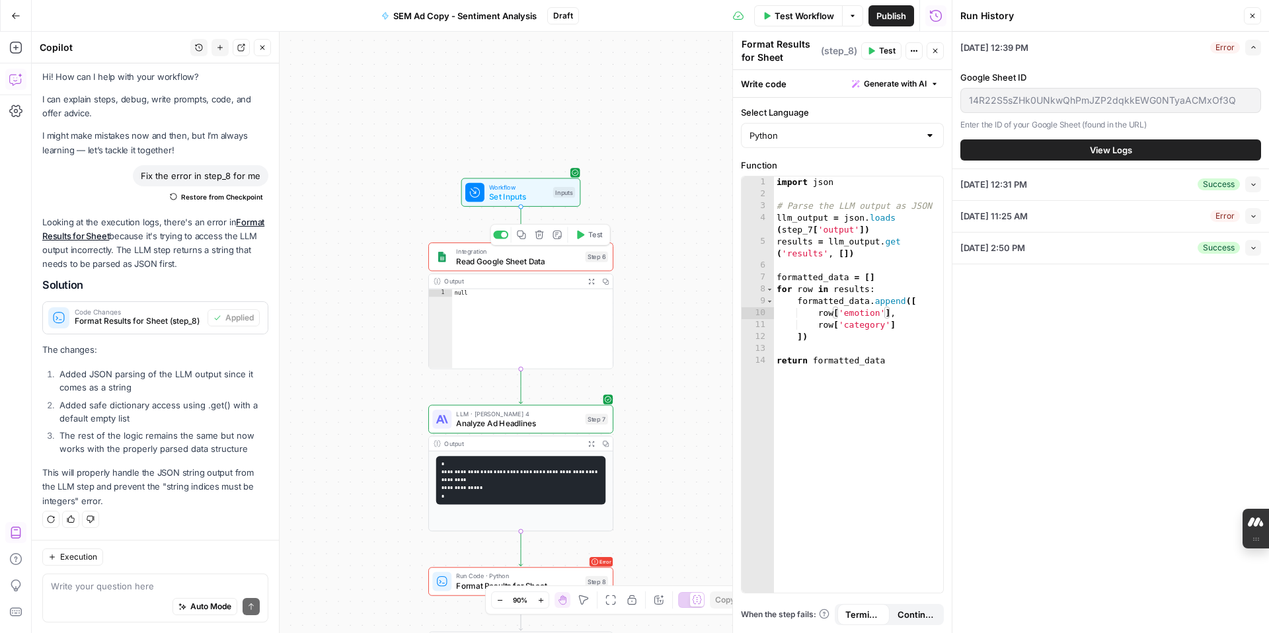
click at [552, 264] on span "Read Google Sheet Data" at bounding box center [518, 261] width 124 height 12
